Goal: Task Accomplishment & Management: Manage account settings

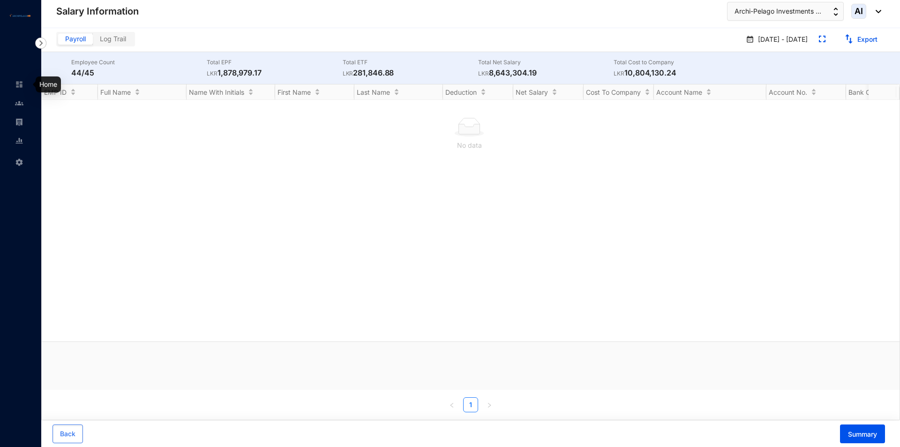
click at [19, 84] on img at bounding box center [19, 84] width 8 height 8
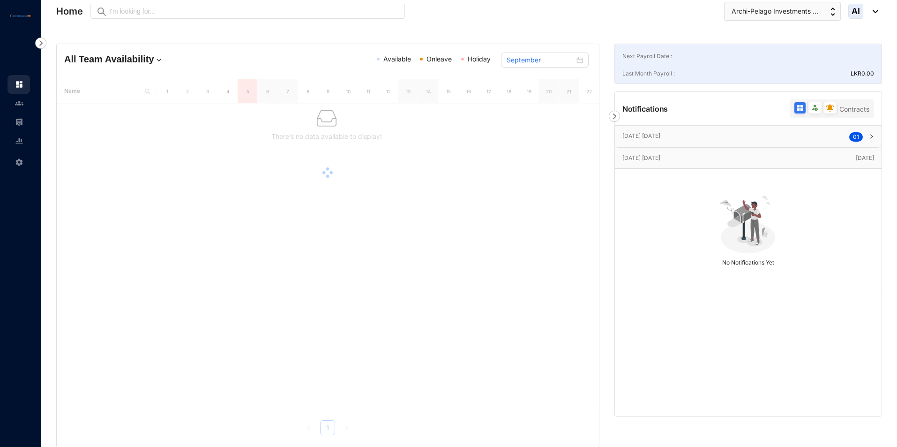
click at [855, 15] on span "AI" at bounding box center [856, 11] width 8 height 8
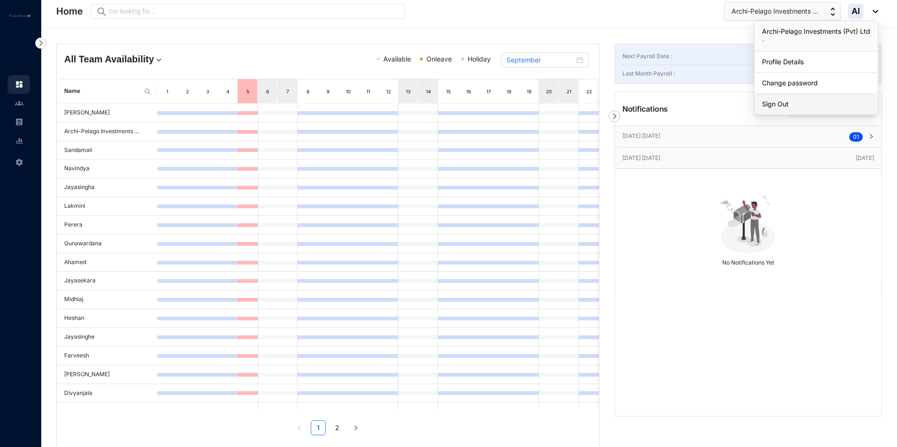
click at [805, 106] on link "Sign Out" at bounding box center [816, 103] width 108 height 9
